Goal: Navigation & Orientation: Find specific page/section

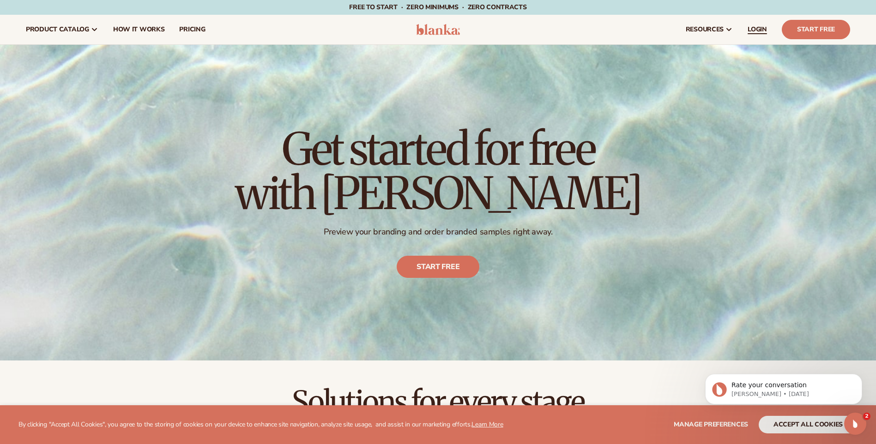
click at [752, 26] on span "LOGIN" at bounding box center [757, 29] width 19 height 7
click at [753, 24] on link "LOGIN" at bounding box center [757, 30] width 34 height 30
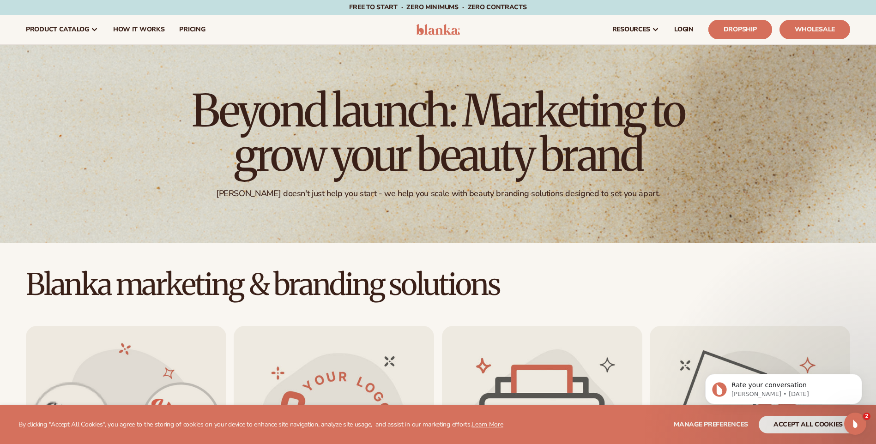
click at [731, 26] on link "Dropship" at bounding box center [740, 29] width 64 height 19
